Goal: Download file/media: Download file/media

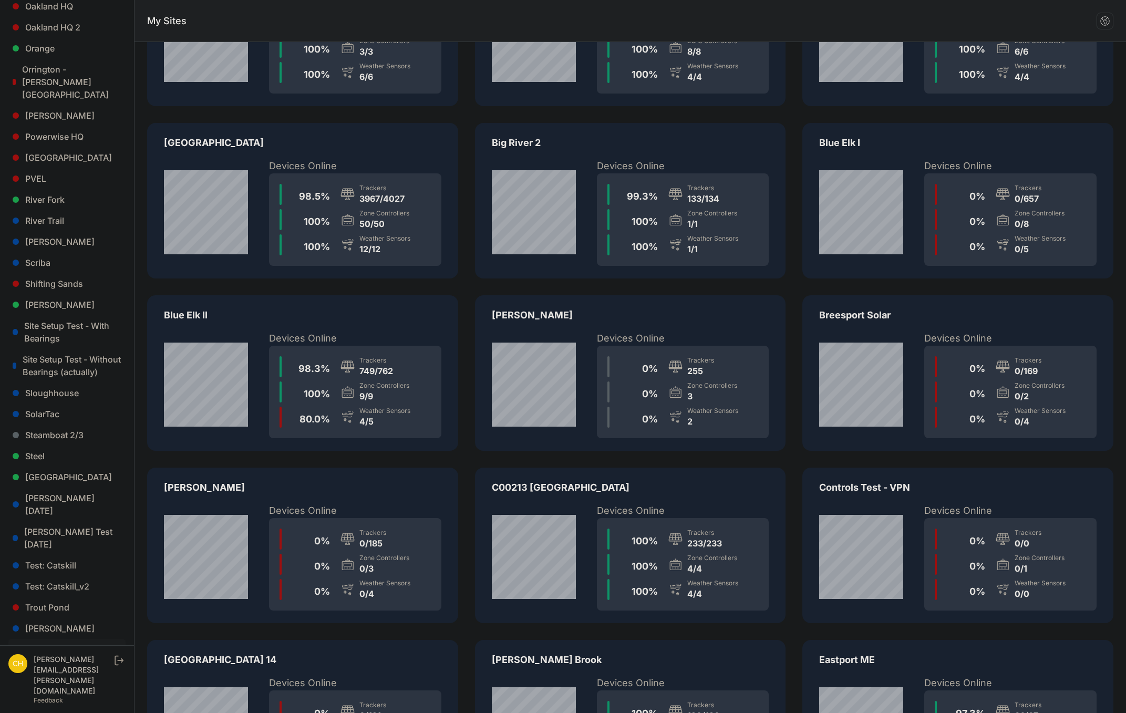
scroll to position [105, 0]
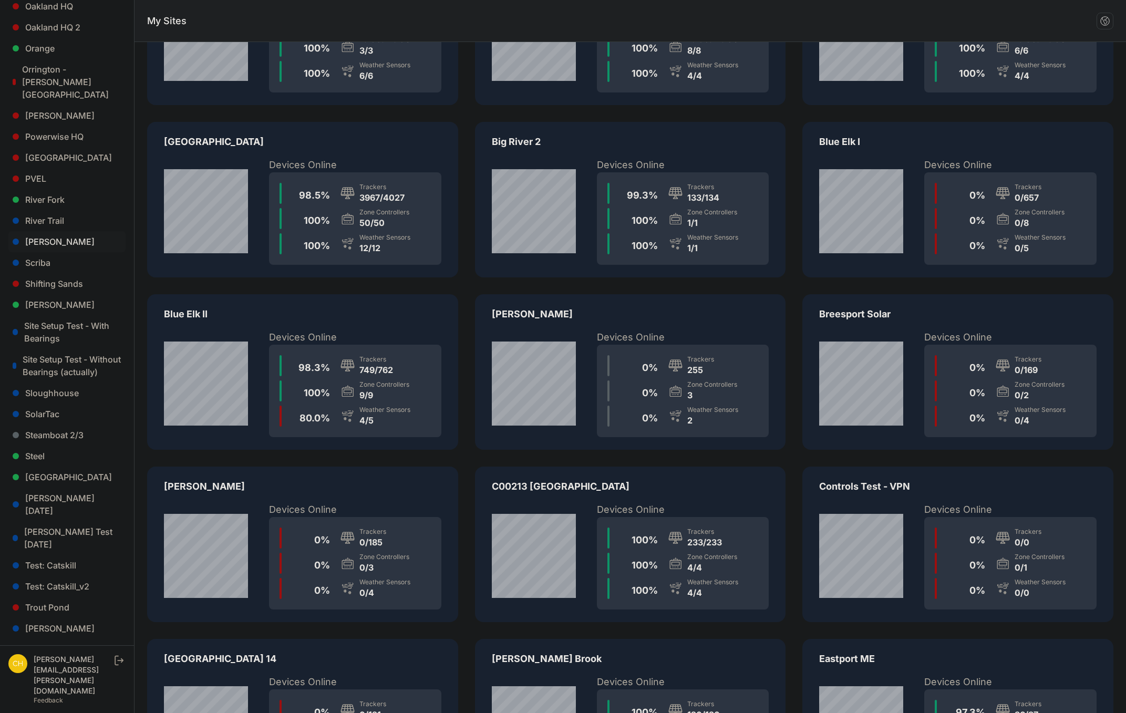
click at [41, 231] on link "Sarish" at bounding box center [66, 241] width 117 height 21
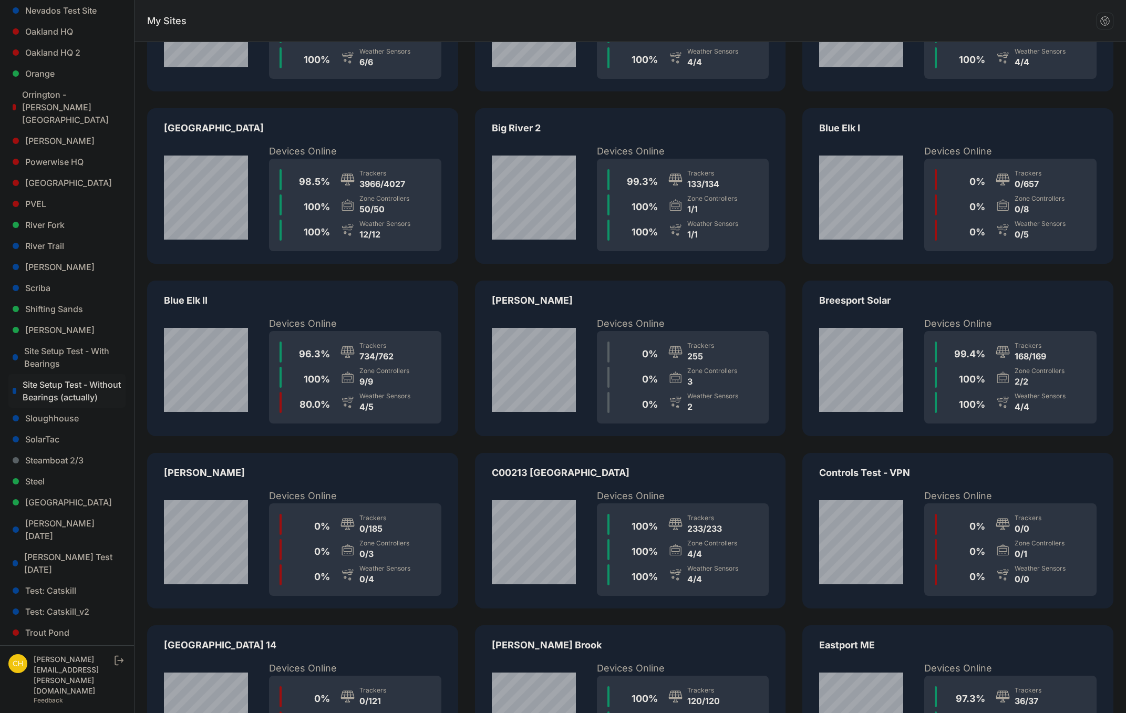
scroll to position [105, 0]
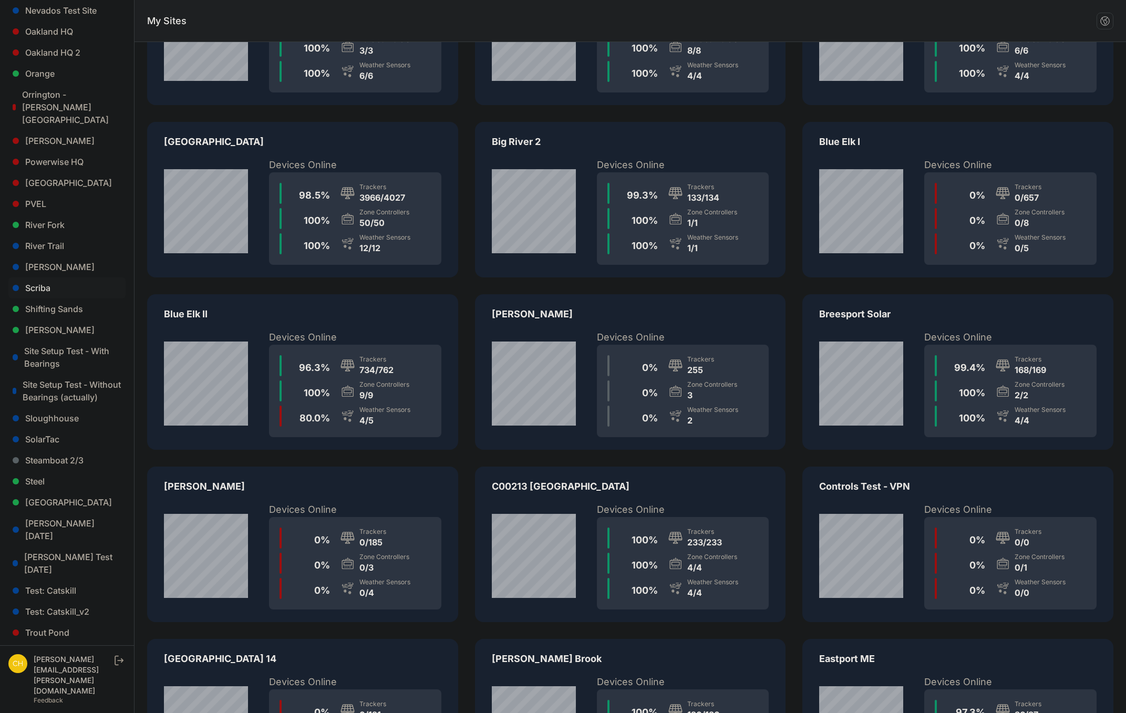
click at [40, 278] on link "Scriba" at bounding box center [66, 288] width 117 height 21
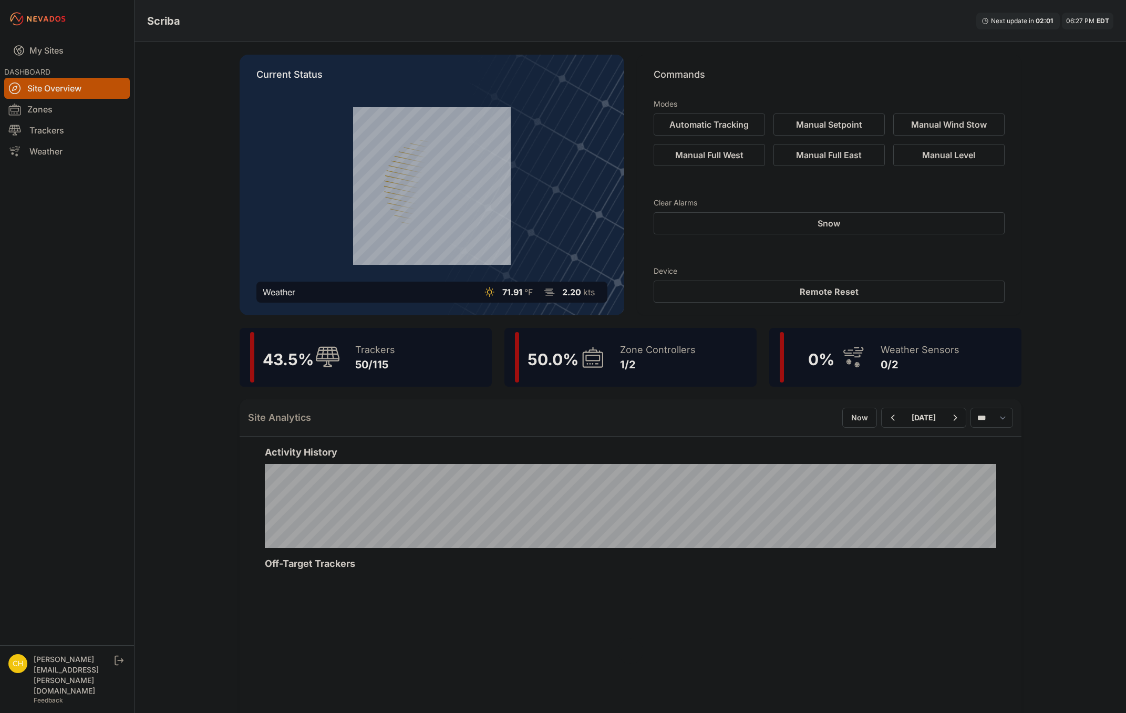
click at [659, 351] on div "Zone Controllers" at bounding box center [658, 350] width 76 height 15
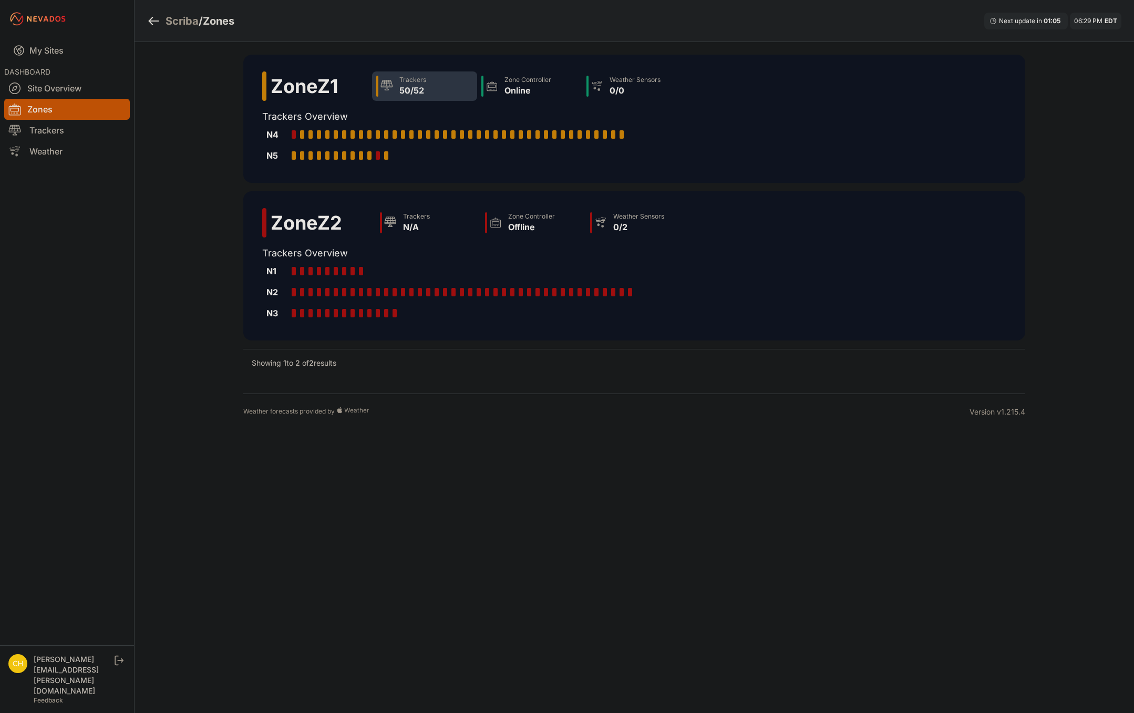
click at [430, 100] on div "Trackers 50/52" at bounding box center [424, 85] width 105 height 29
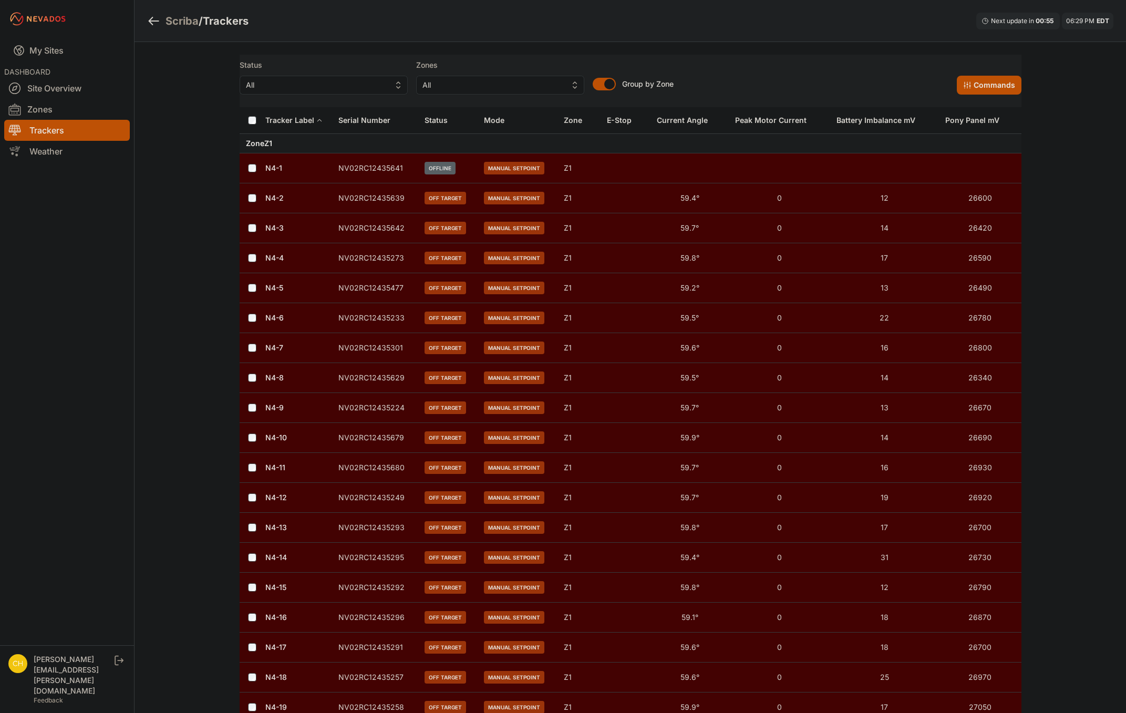
click at [183, 26] on div "Scriba" at bounding box center [182, 21] width 33 height 15
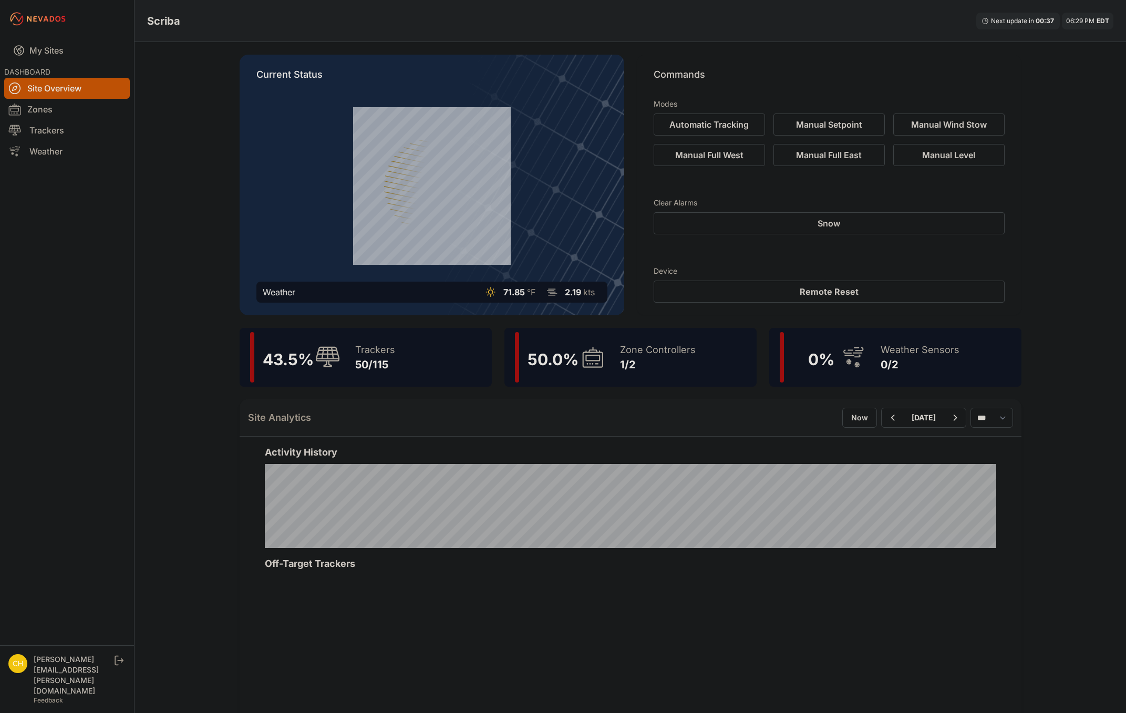
click at [879, 356] on div "Weather Sensors 0/2" at bounding box center [914, 357] width 89 height 50
click at [657, 357] on div "1/2" at bounding box center [658, 364] width 76 height 15
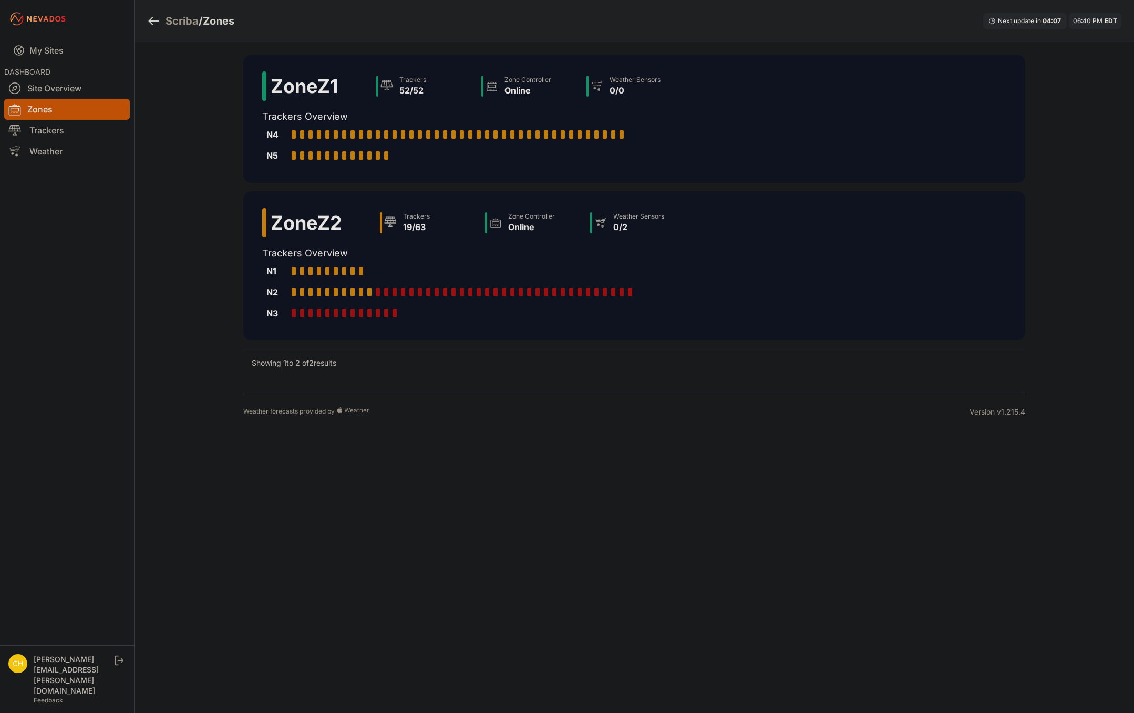
click at [589, 252] on h2 "Trackers Overview" at bounding box center [476, 253] width 429 height 15
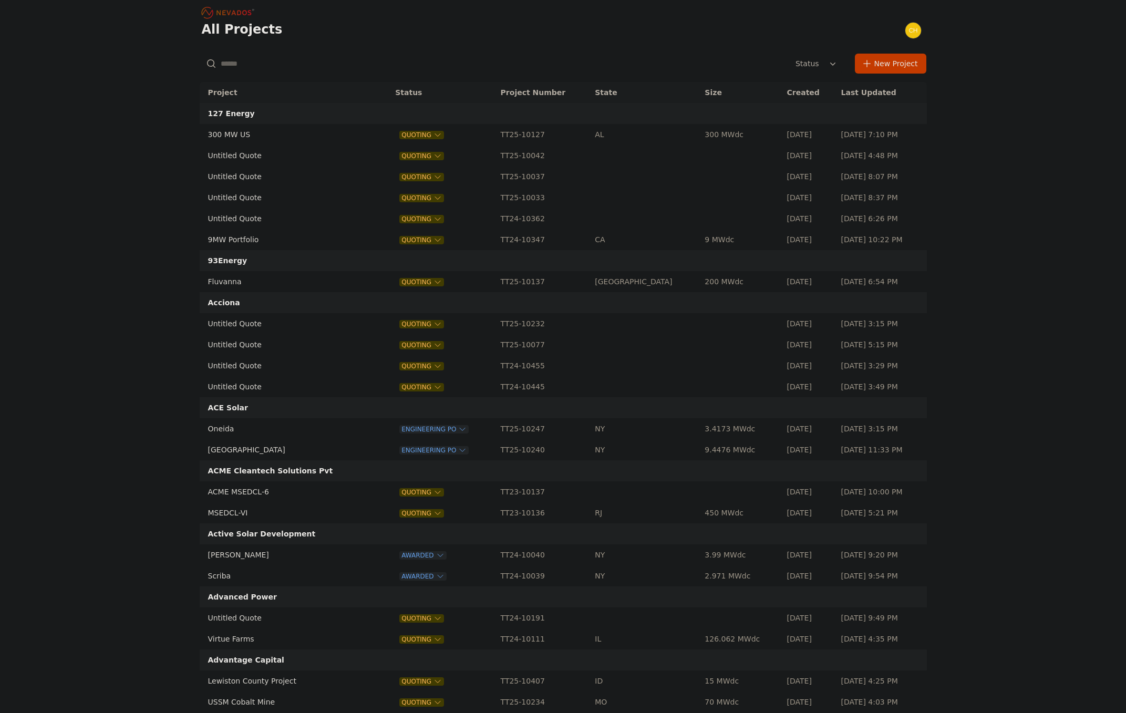
click at [323, 70] on input "text" at bounding box center [317, 63] width 235 height 19
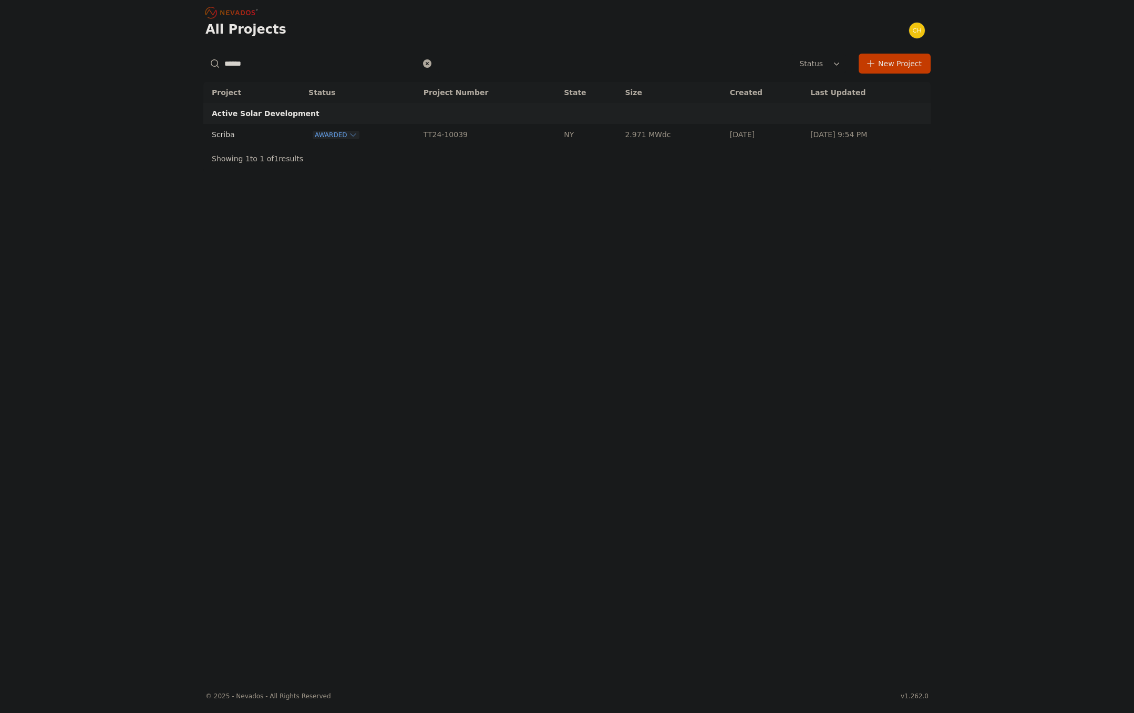
type input "******"
click at [265, 129] on td "Scriba" at bounding box center [243, 134] width 80 height 21
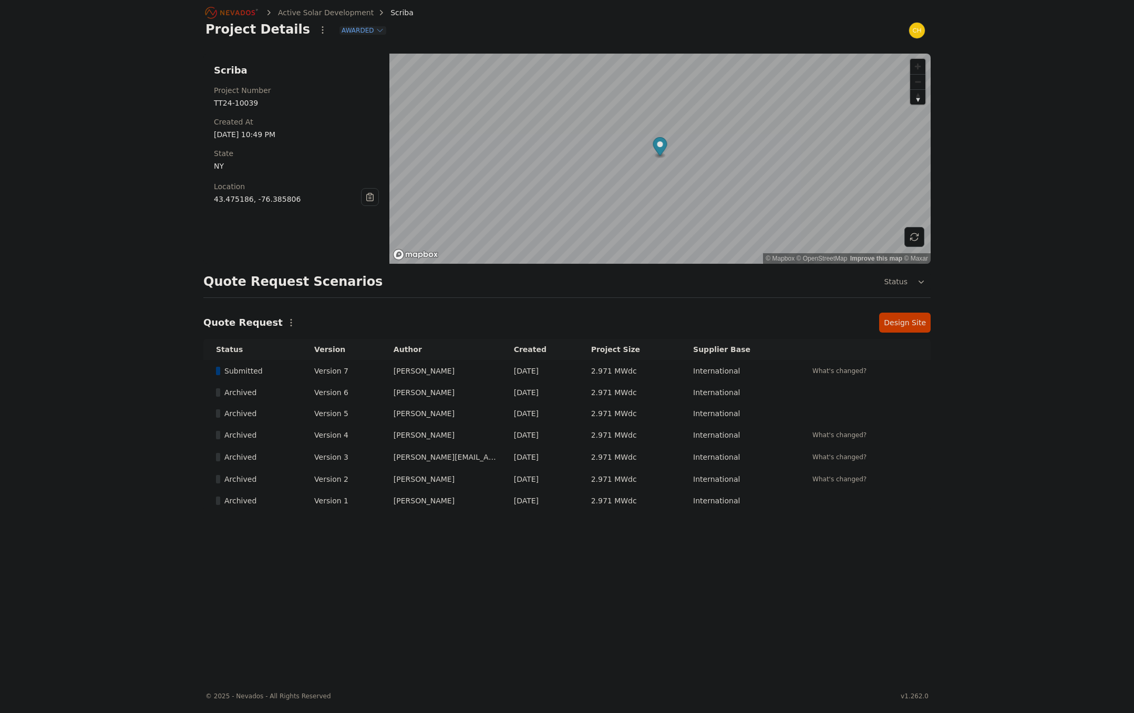
click at [899, 327] on link "Design Site" at bounding box center [905, 323] width 52 height 20
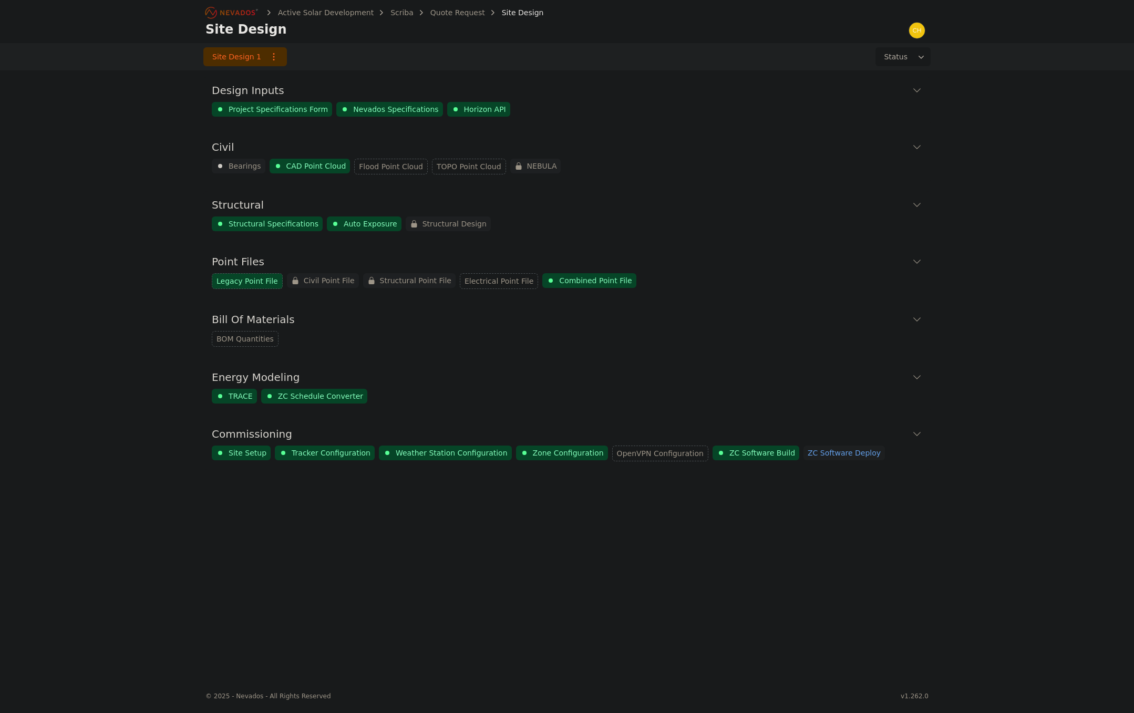
click at [918, 437] on icon at bounding box center [917, 434] width 11 height 11
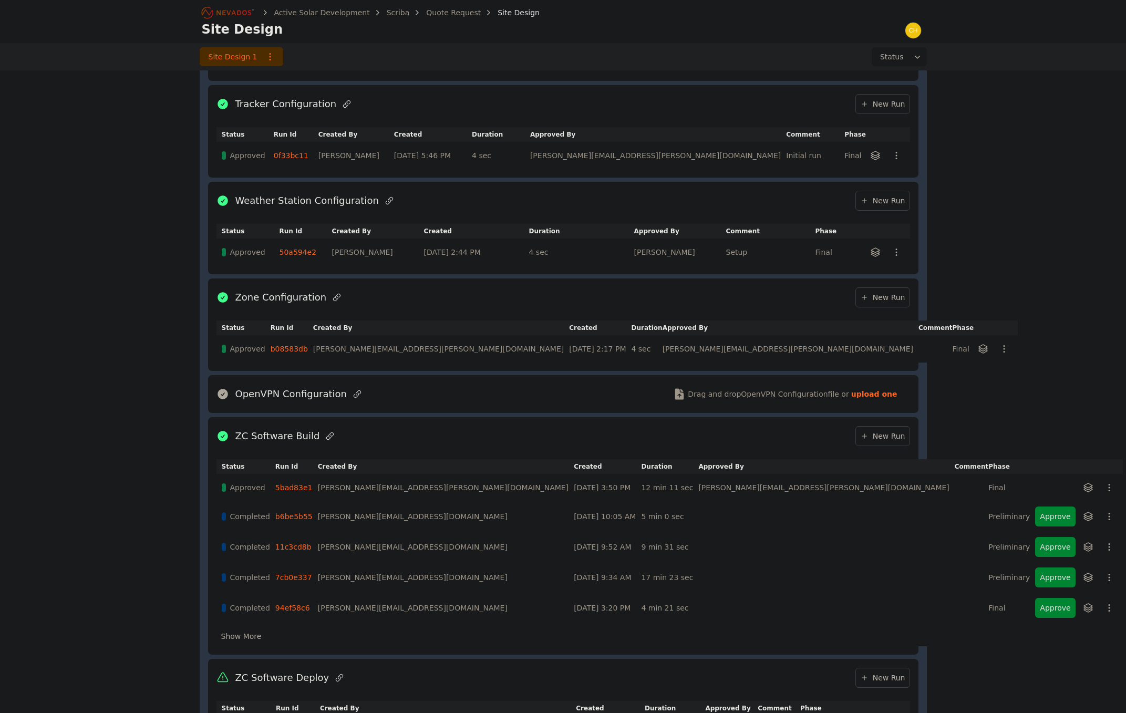
scroll to position [499, 0]
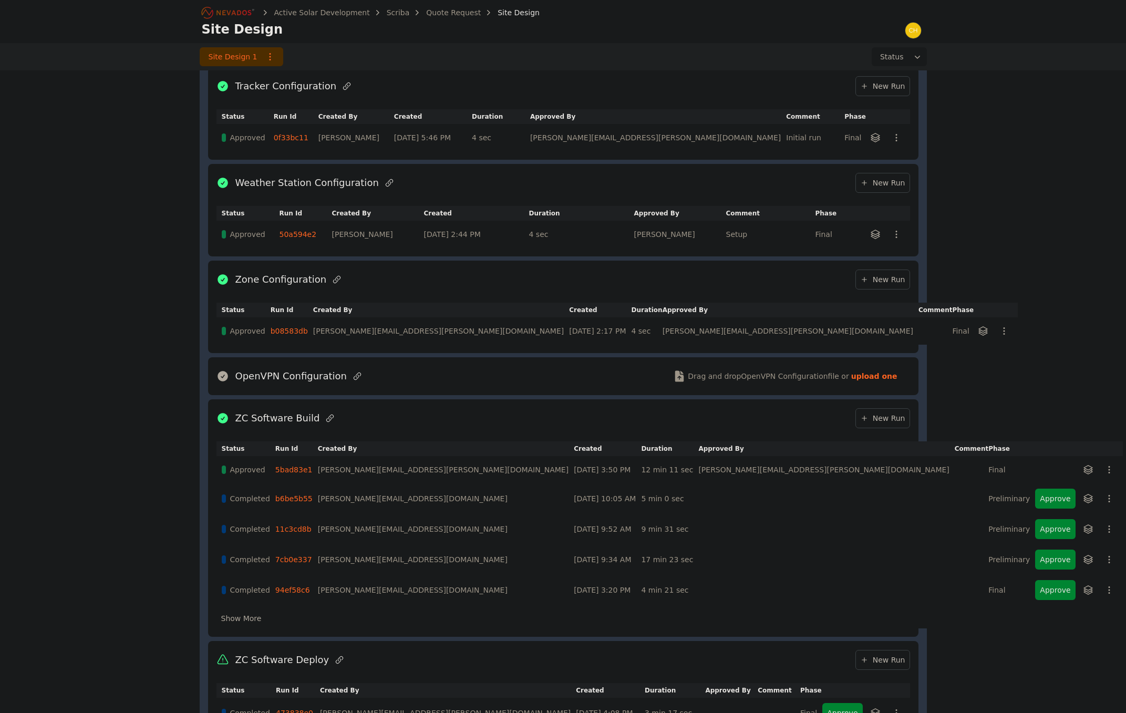
click at [296, 472] on link "5bad83e1" at bounding box center [293, 470] width 37 height 8
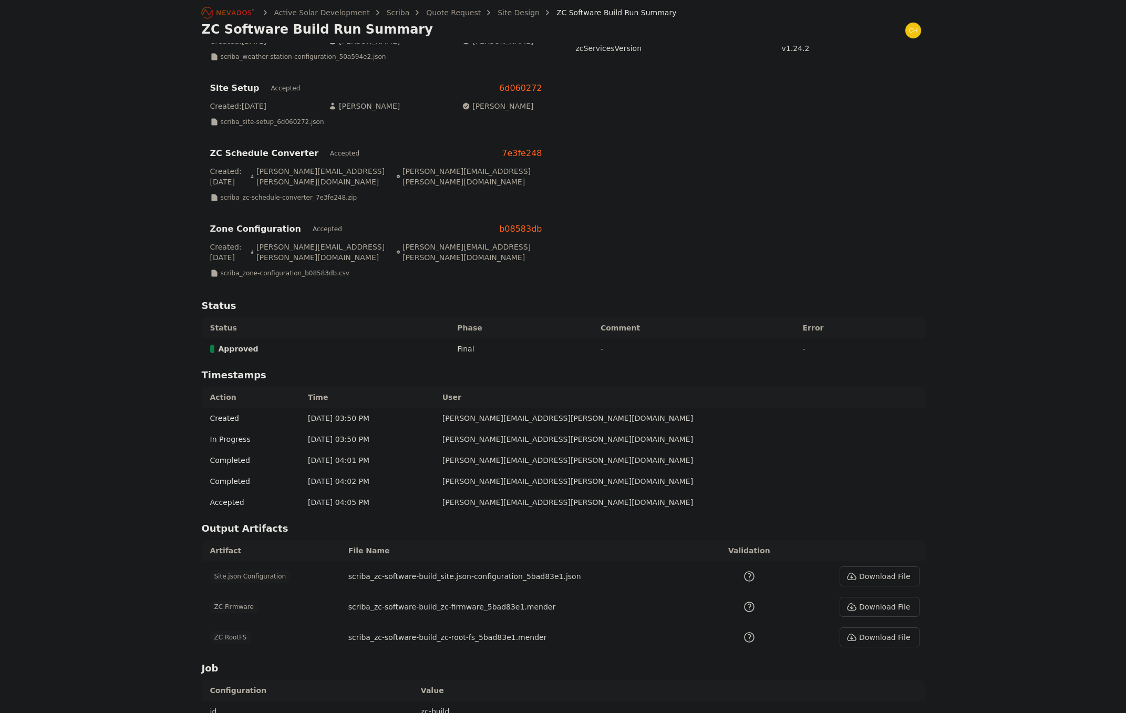
scroll to position [158, 0]
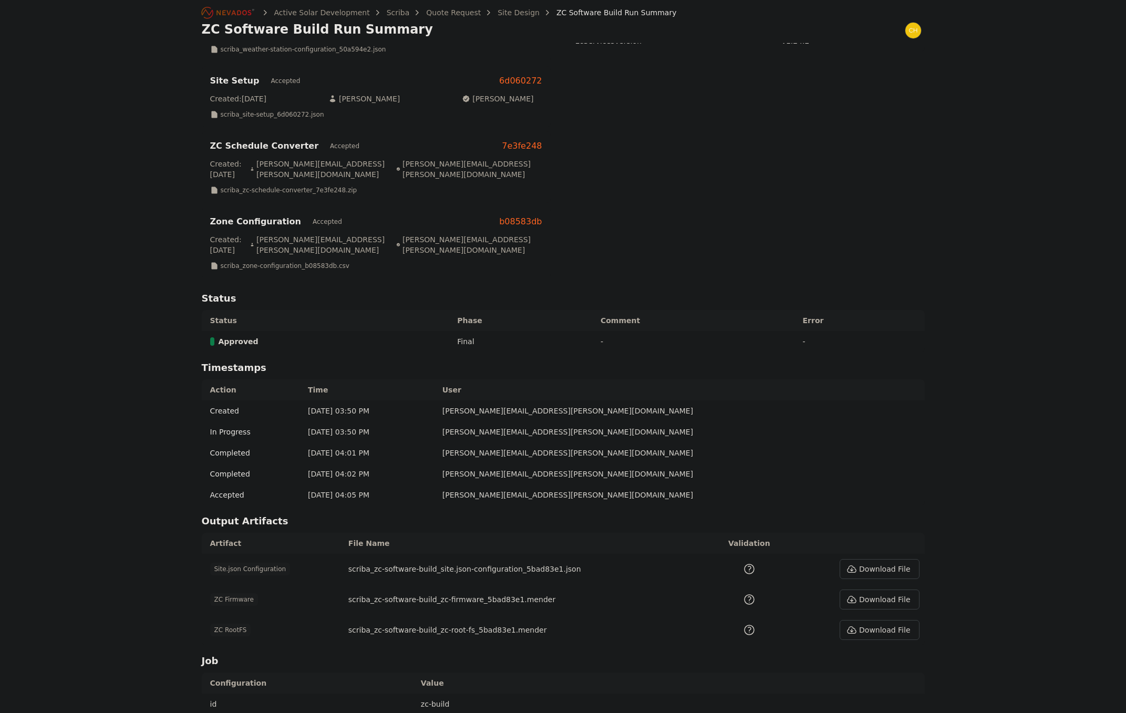
click at [873, 559] on button "Download File" at bounding box center [879, 569] width 79 height 20
click at [345, 8] on link "Active Solar Development" at bounding box center [322, 12] width 96 height 11
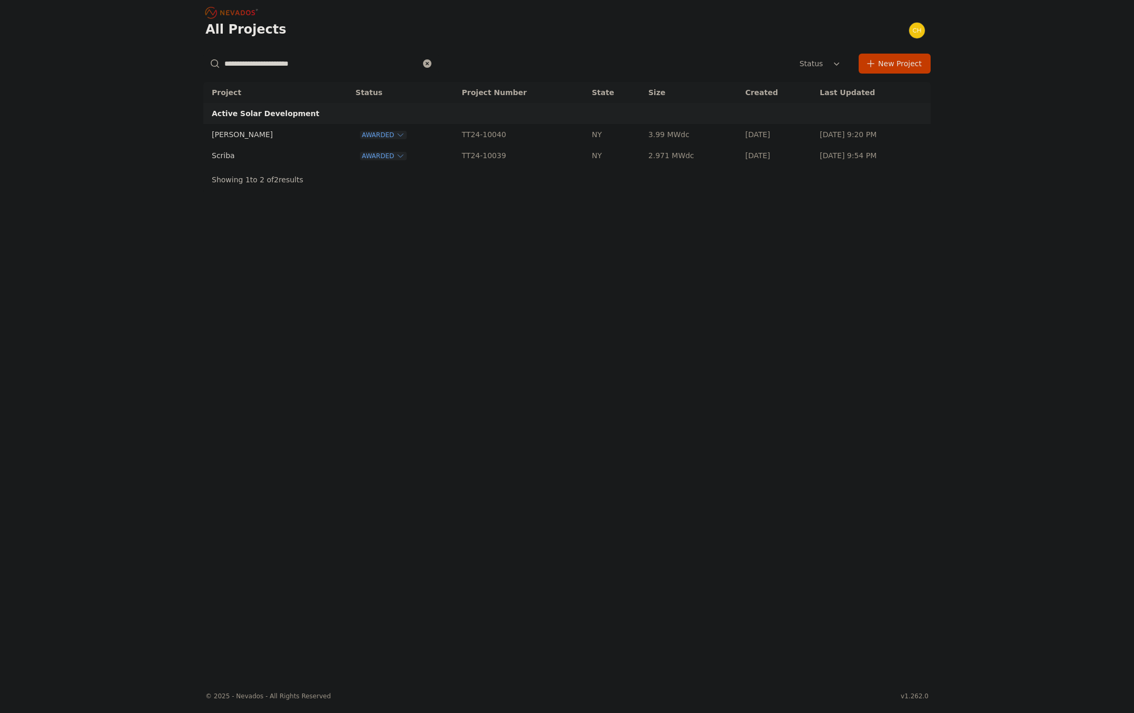
click at [238, 13] on icon "Breadcrumb" at bounding box center [232, 12] width 58 height 17
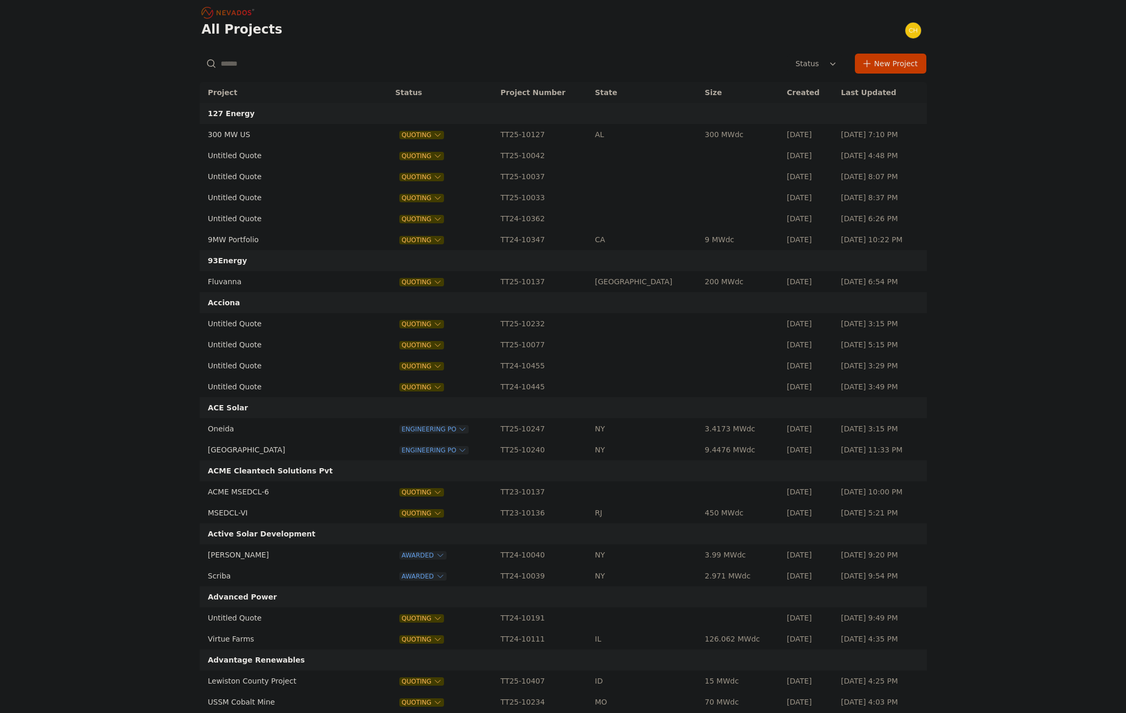
click at [274, 64] on input "text" at bounding box center [317, 63] width 235 height 19
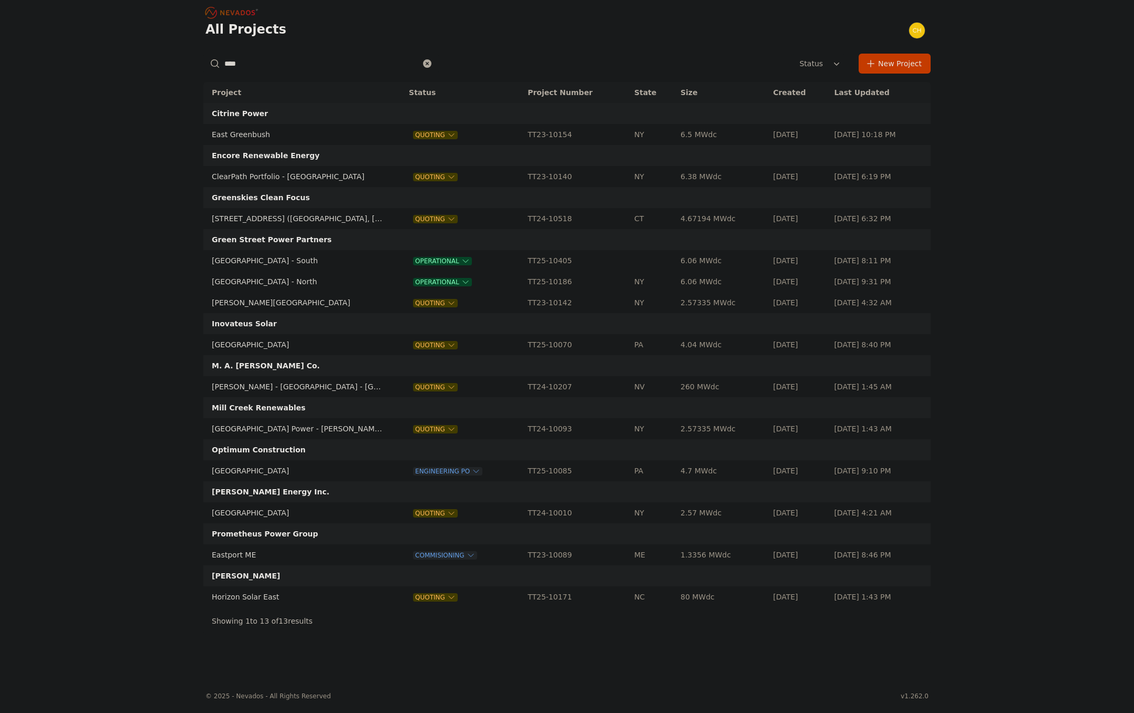
type input "****"
click at [259, 282] on td "East Road - North" at bounding box center [296, 281] width 186 height 21
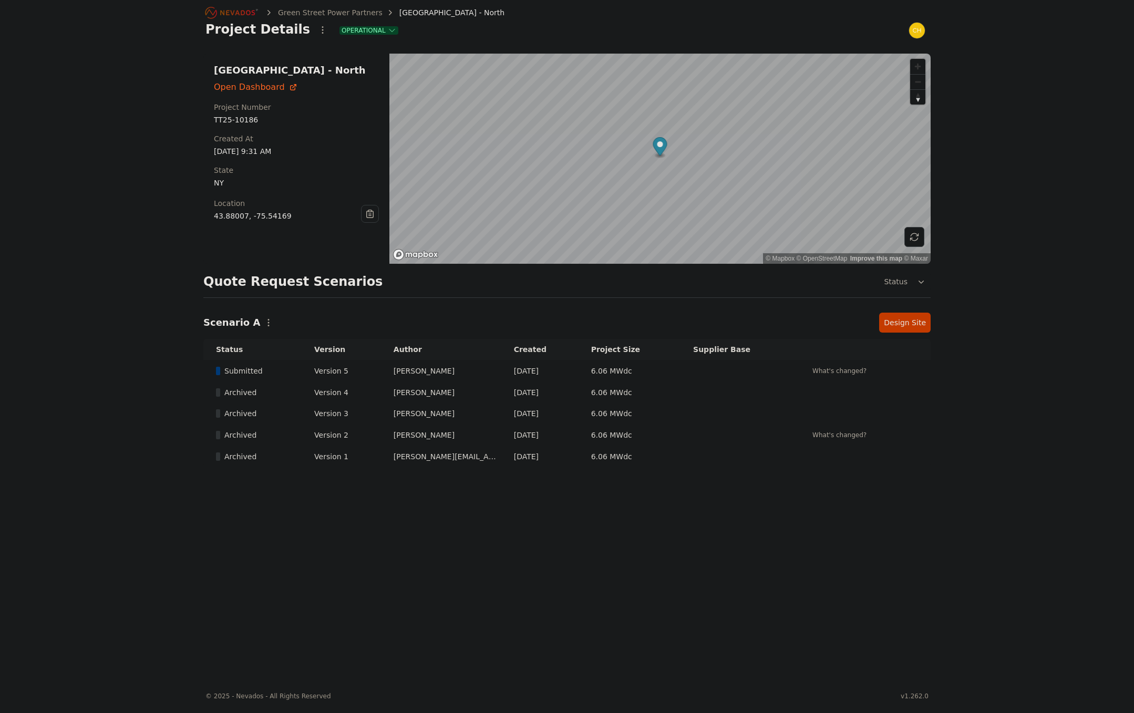
click at [751, 377] on td at bounding box center [738, 371] width 115 height 22
click at [891, 327] on link "Design Site" at bounding box center [905, 323] width 52 height 20
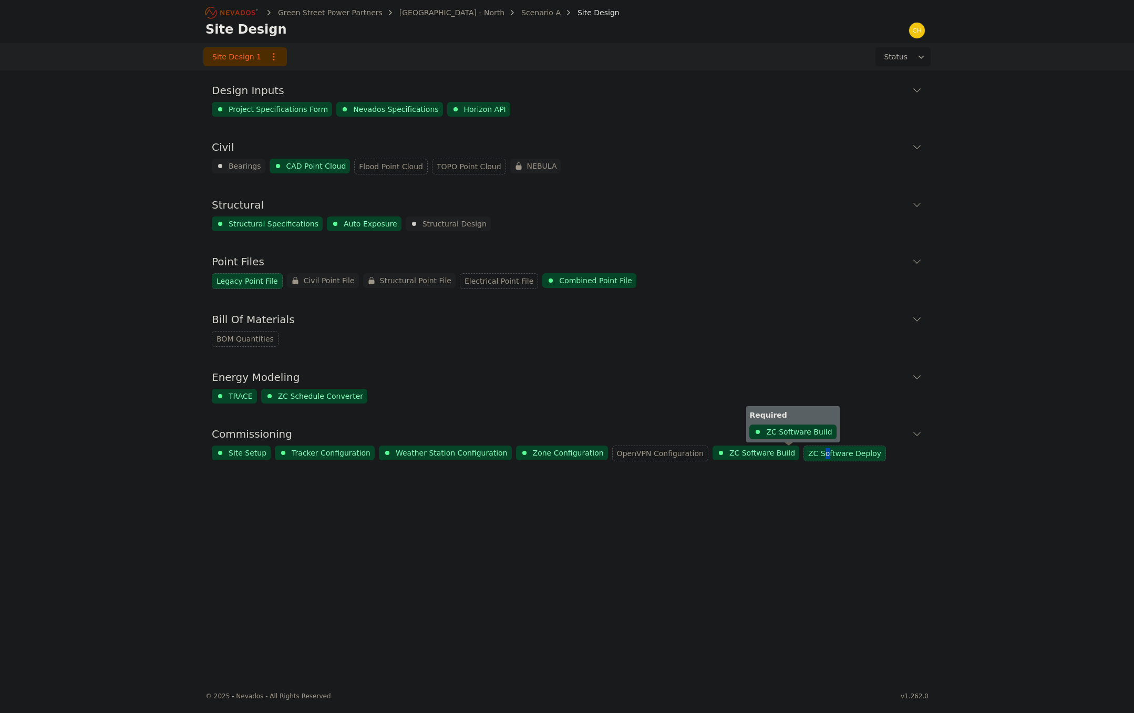
click at [808, 452] on span "ZC Software Deploy" at bounding box center [844, 453] width 73 height 11
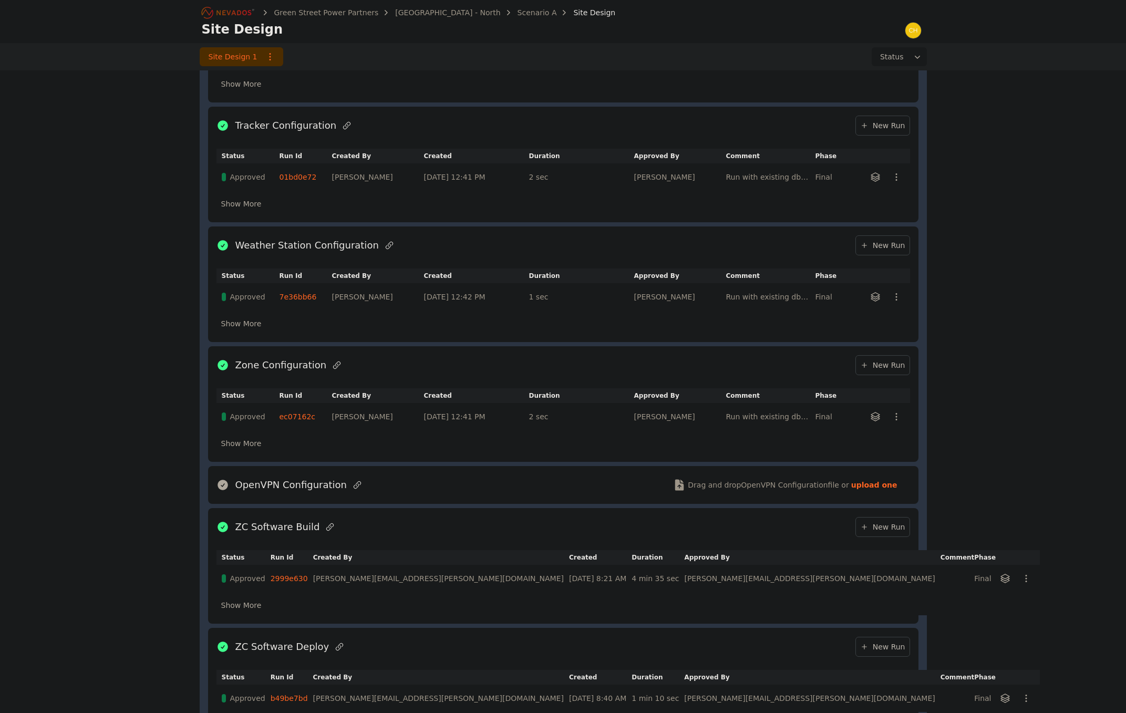
scroll to position [545, 0]
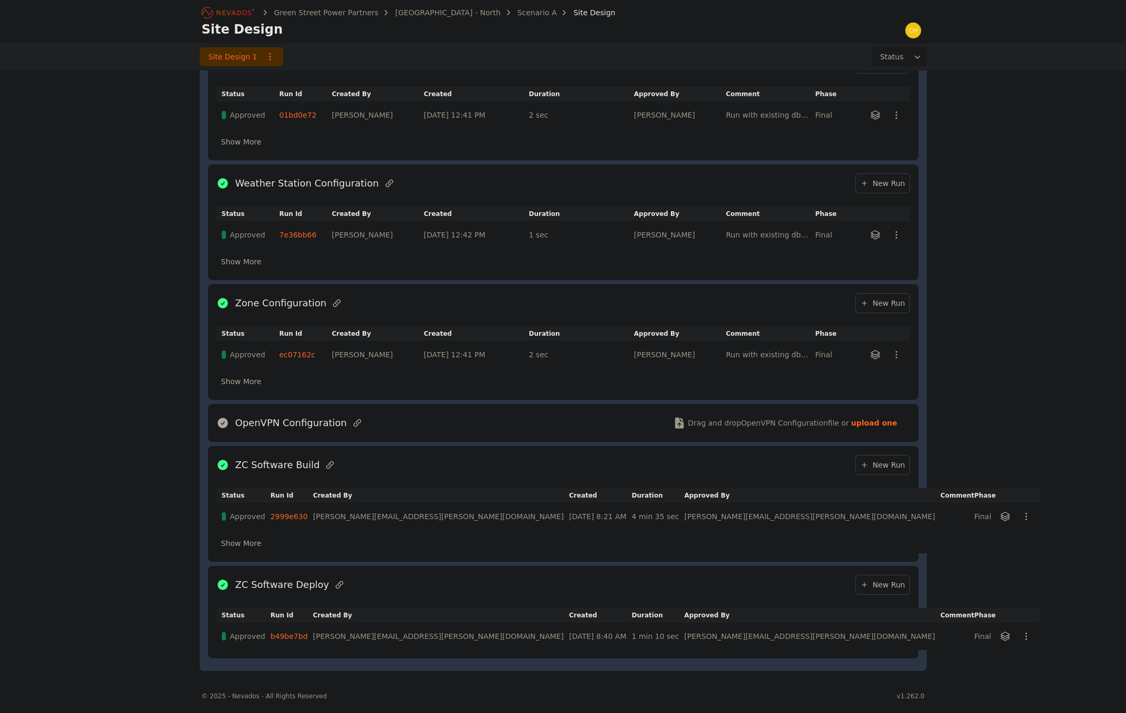
click at [290, 517] on link "2999e630" at bounding box center [289, 516] width 37 height 8
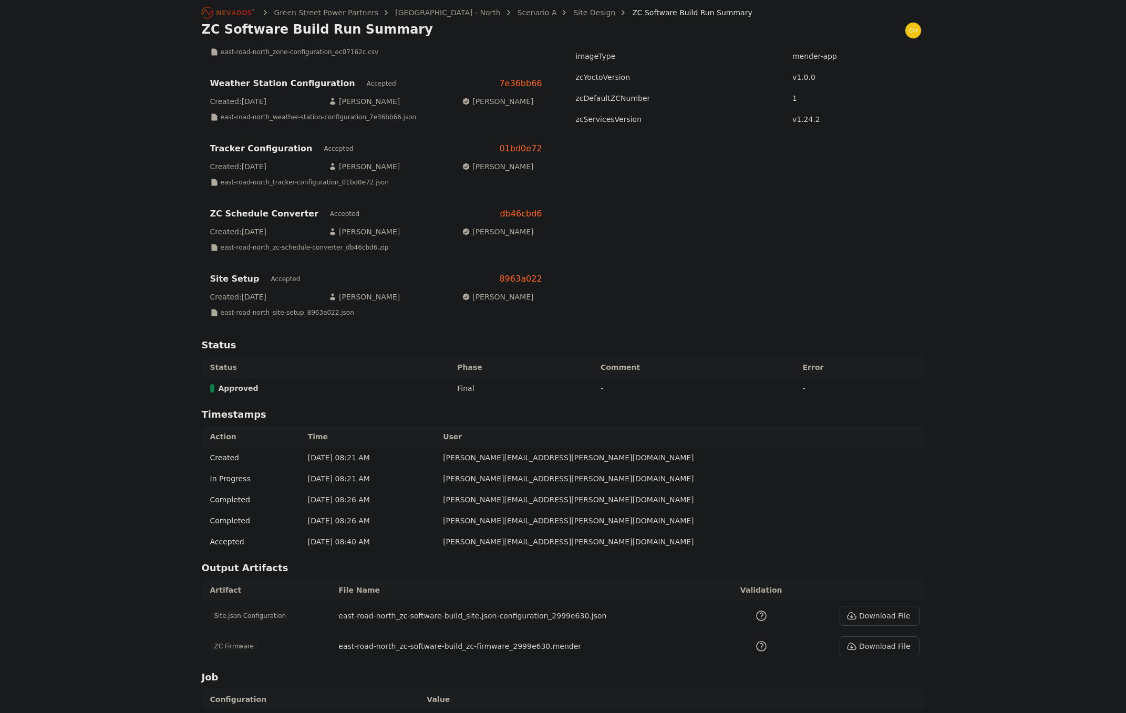
scroll to position [158, 0]
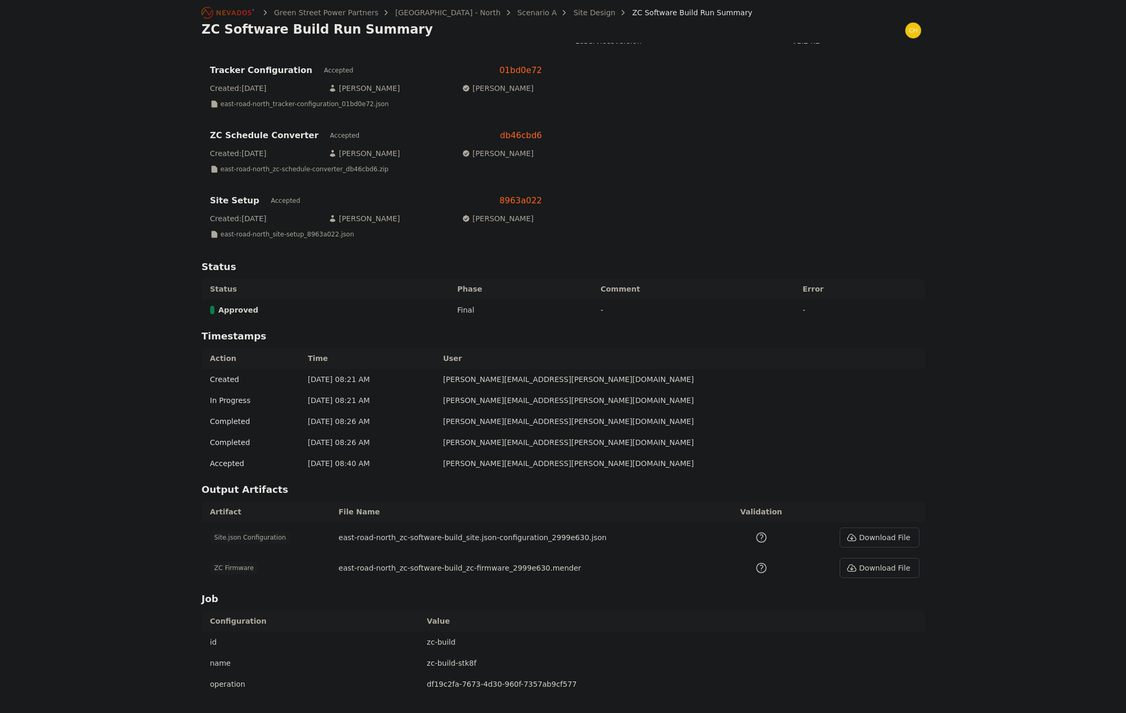
drag, startPoint x: 889, startPoint y: 569, endPoint x: 776, endPoint y: 560, distance: 113.3
click at [698, 568] on tr "ZC Firmware 46555d82-a08e-49a3-ba42-5570ea3e804c east-road-north_zc-software-bu…" at bounding box center [563, 568] width 723 height 30
click at [895, 540] on button "Download File" at bounding box center [879, 538] width 79 height 20
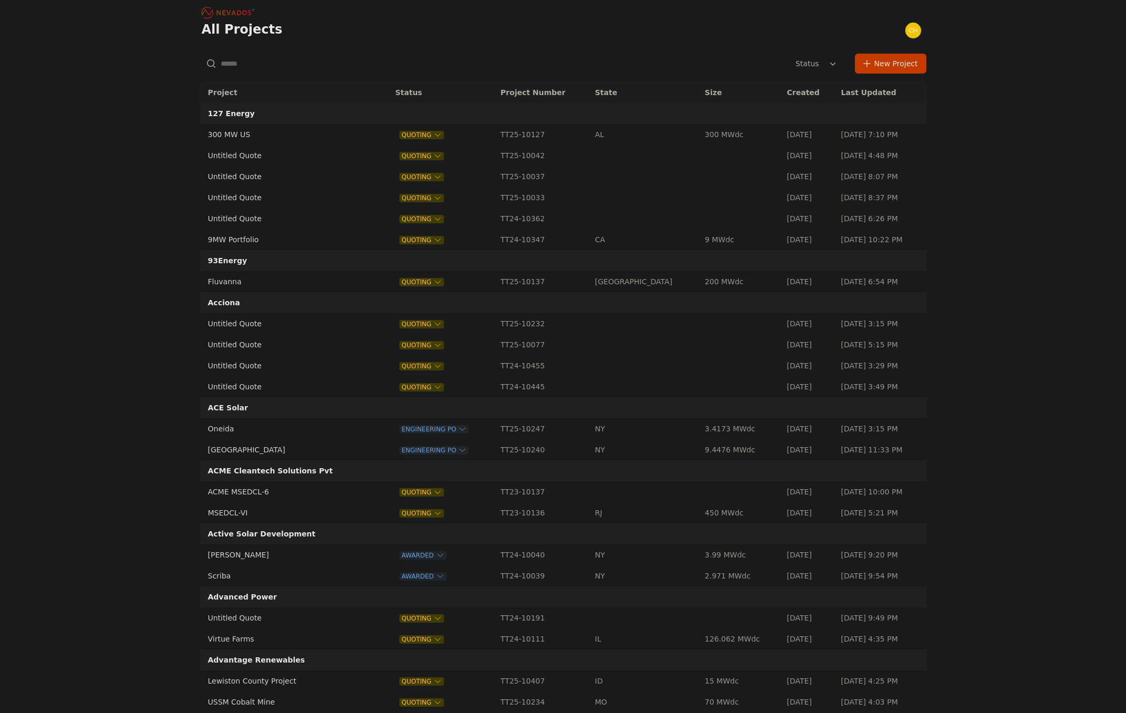
type input "**********"
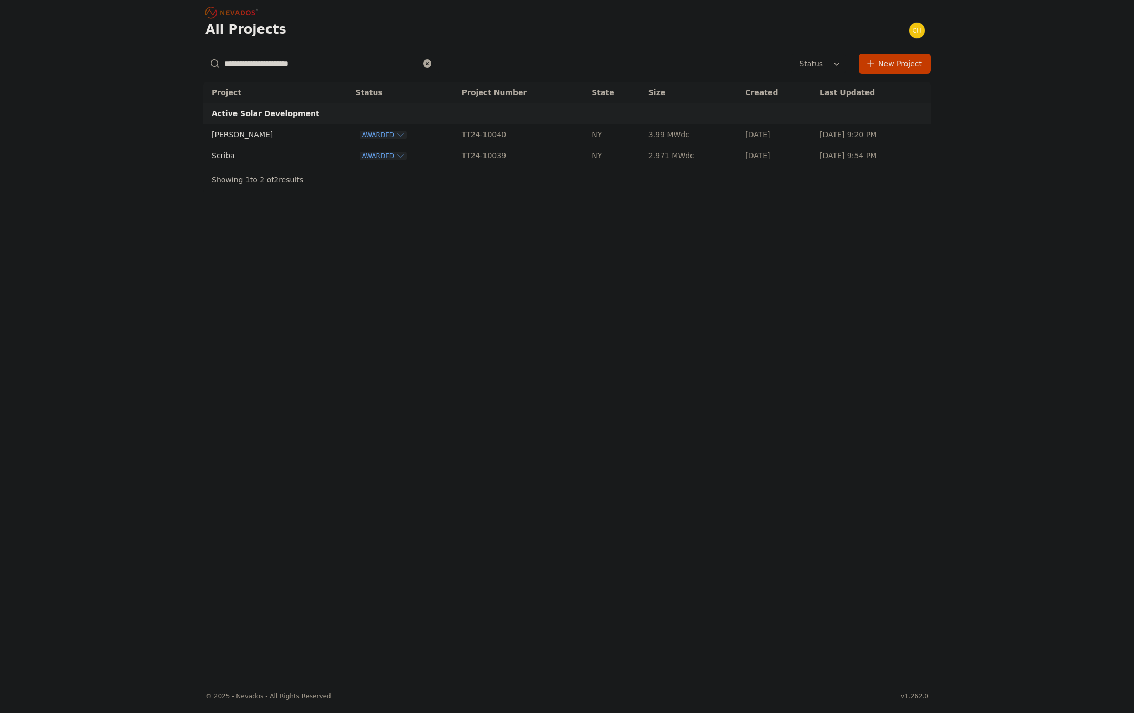
click at [228, 155] on td "Scriba" at bounding box center [267, 155] width 129 height 21
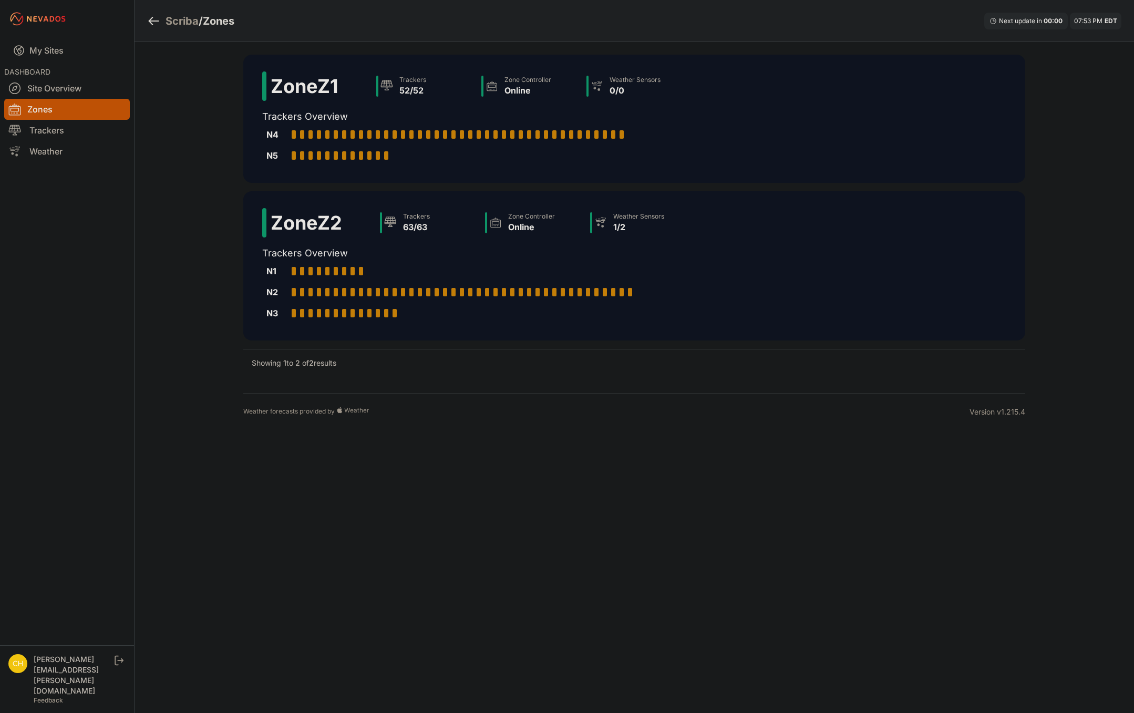
click at [765, 516] on body "My Sites DASHBOARD Site Overview Zones Trackers Weather chris.young@nevados.sol…" at bounding box center [567, 356] width 1134 height 713
click at [1047, 171] on div "Scriba / Zones Next update in 01 : 32 07:53 PM EDT Zone Z1 Trackers 52/52 Zone …" at bounding box center [567, 215] width 1134 height 430
click at [77, 148] on link "Weather" at bounding box center [67, 151] width 126 height 21
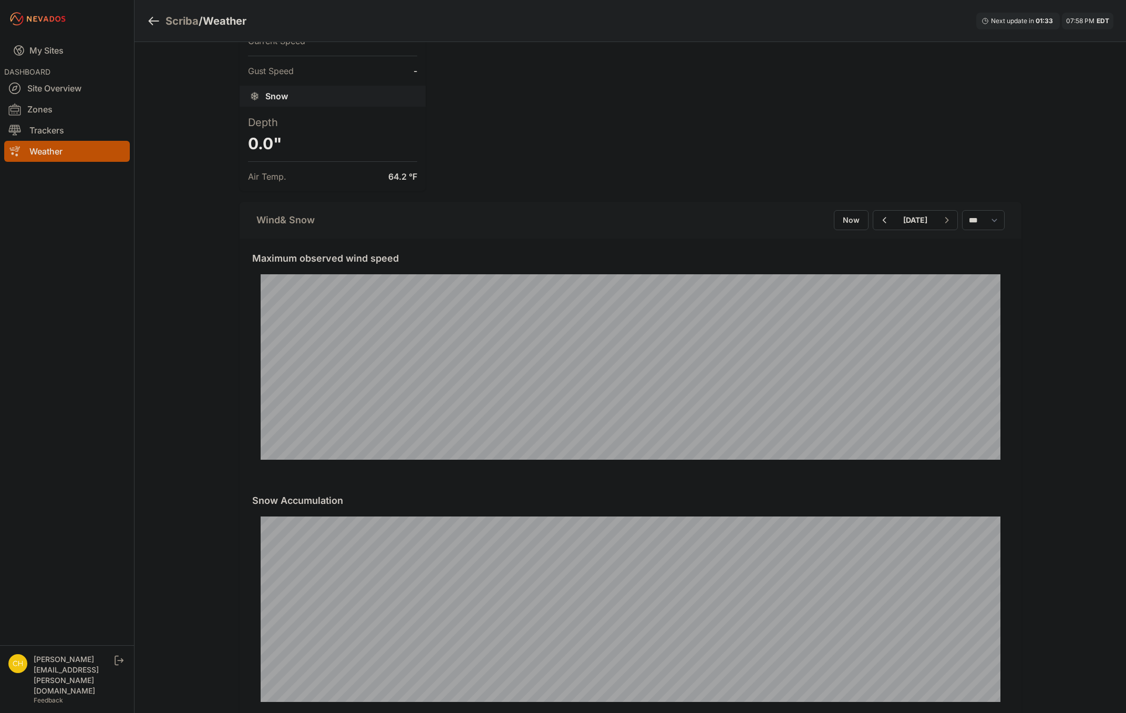
scroll to position [315, 0]
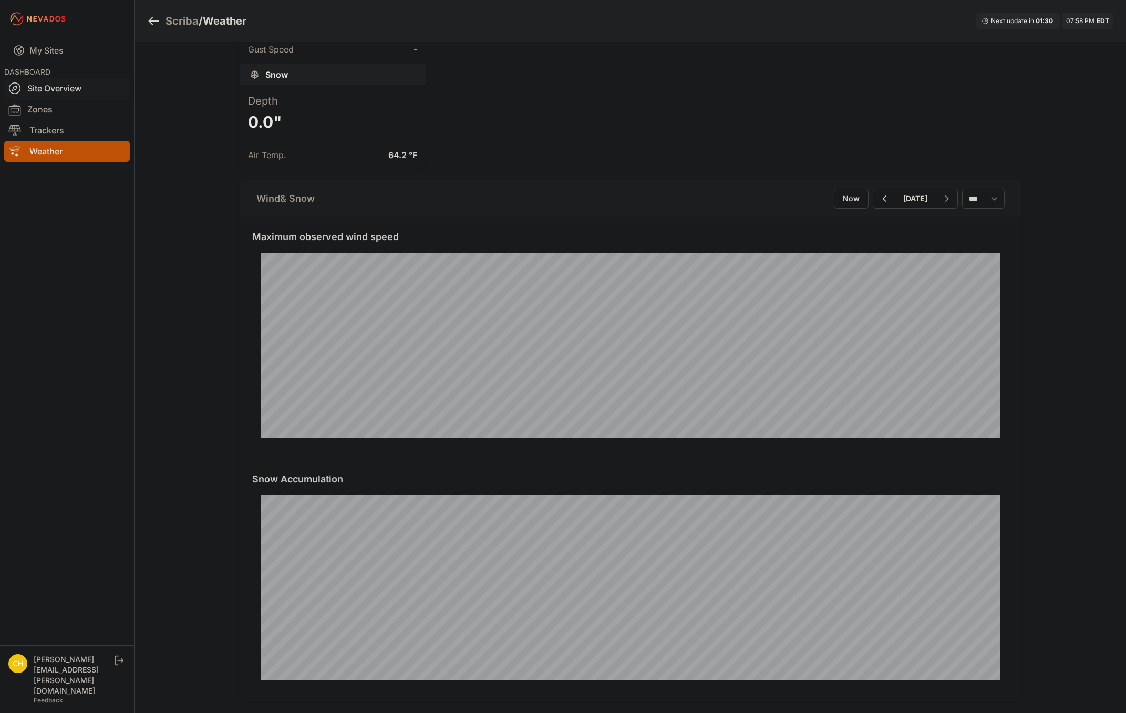
click at [66, 85] on link "Site Overview" at bounding box center [67, 88] width 126 height 21
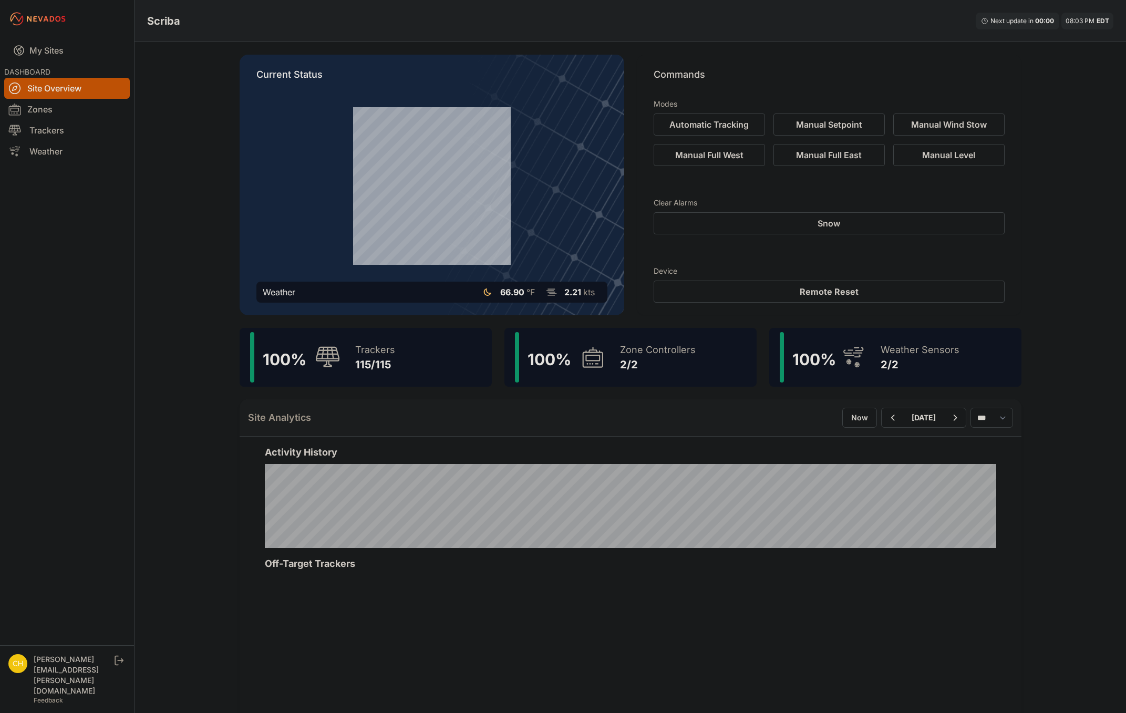
click at [364, 360] on div "115/115" at bounding box center [375, 364] width 40 height 15
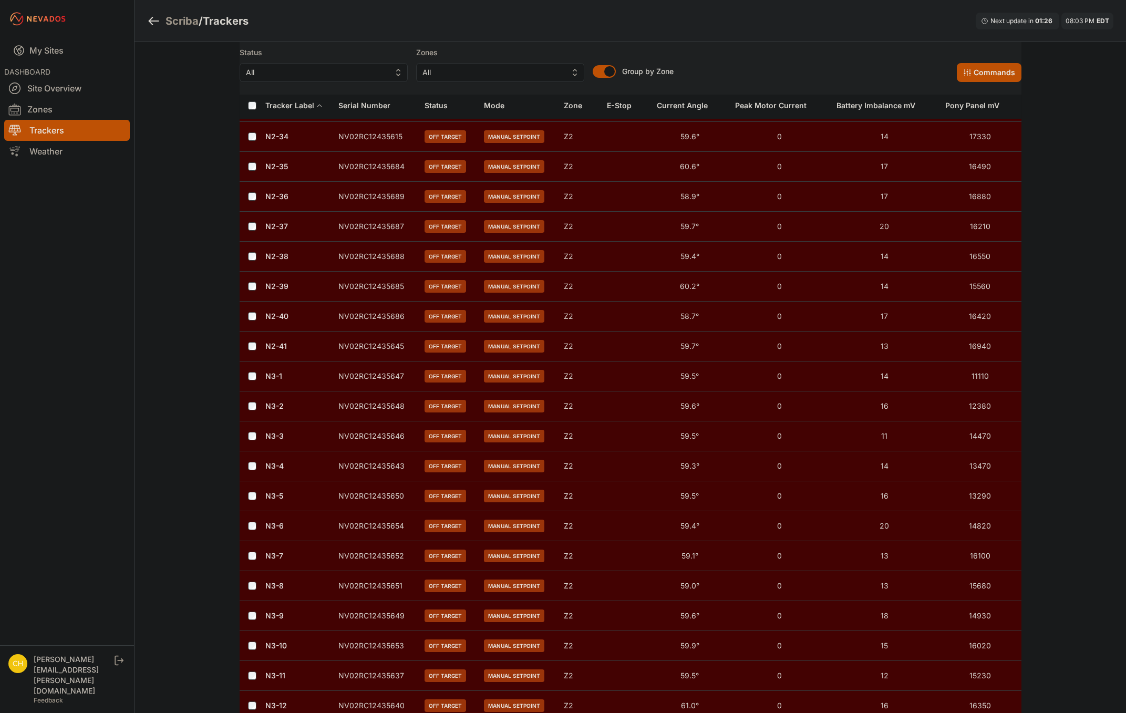
scroll to position [3011, 0]
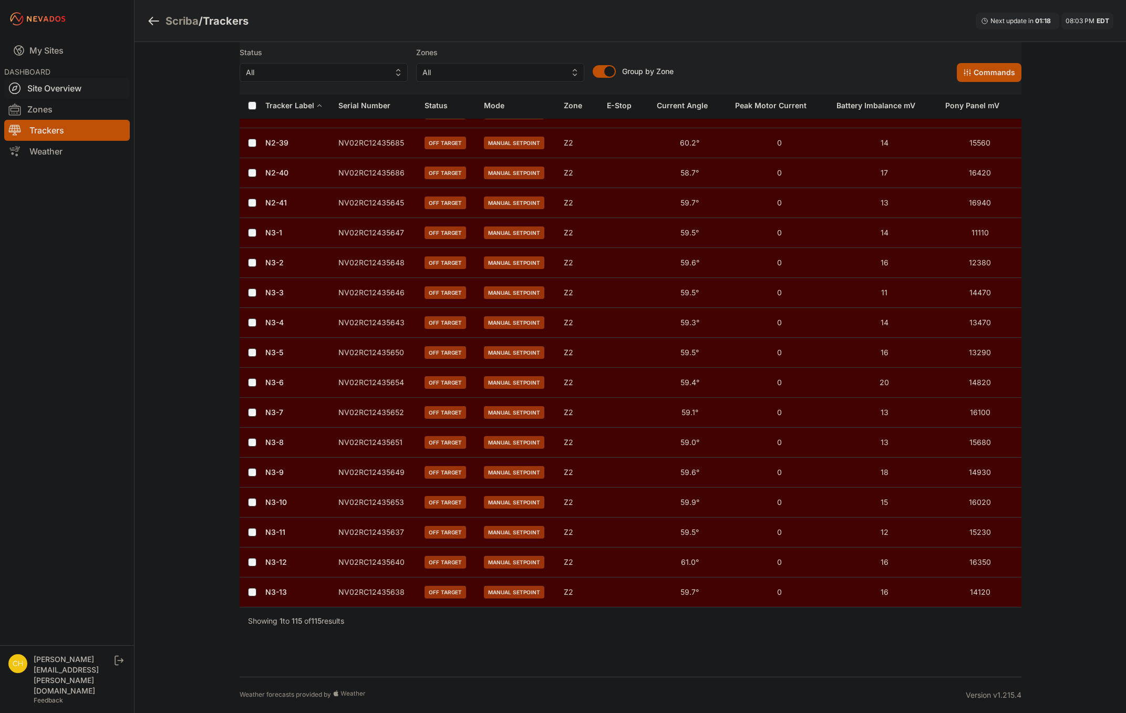
click at [55, 91] on link "Site Overview" at bounding box center [67, 88] width 126 height 21
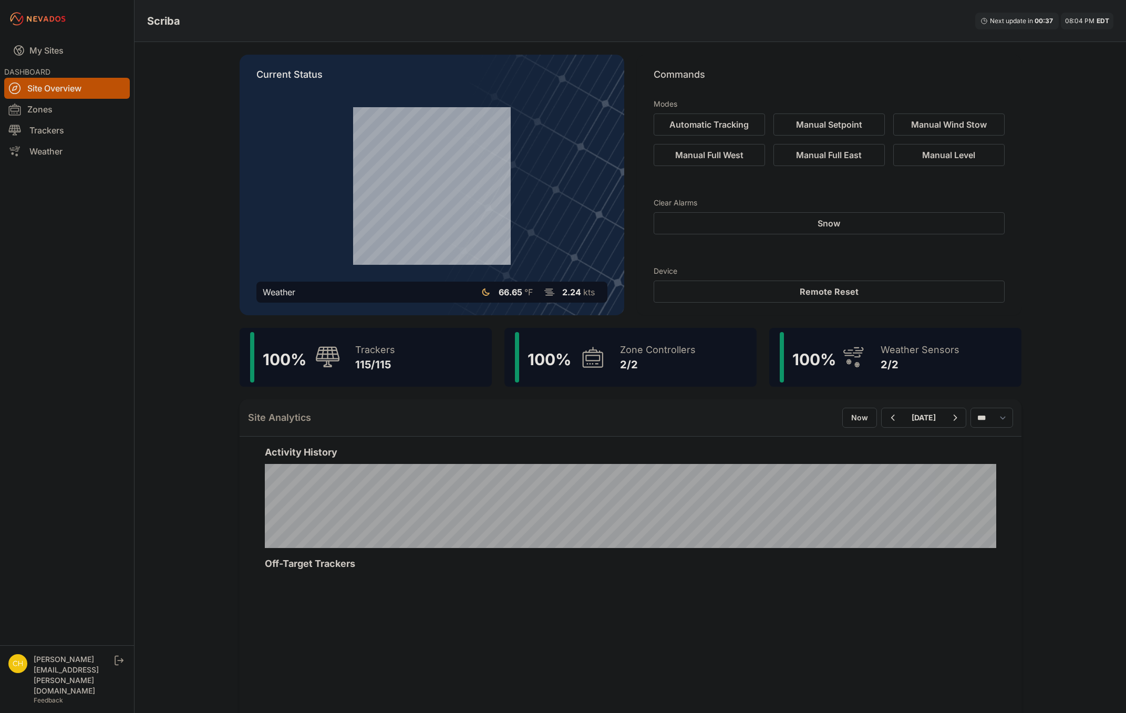
click at [1031, 116] on div "Current Status Weather 66.65 °F 2.24 kts Commands Modes Automatic Tracking Manu…" at bounding box center [630, 584] width 807 height 1084
